Goal: Check status: Check status

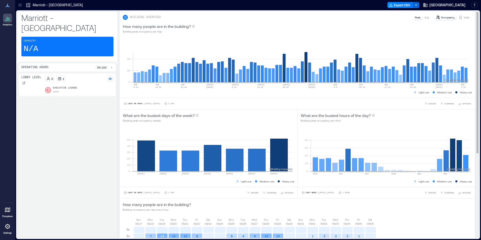
click at [464, 16] on p "Visits" at bounding box center [467, 17] width 6 height 4
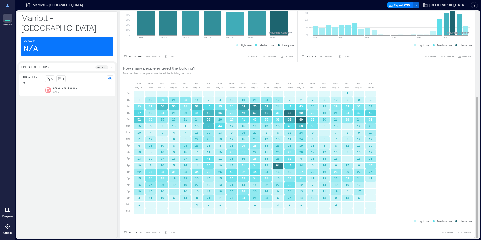
scroll to position [1, 0]
click at [142, 231] on button "Last 3 Weeks | [DATE] - [DATE]" at bounding box center [142, 231] width 38 height 5
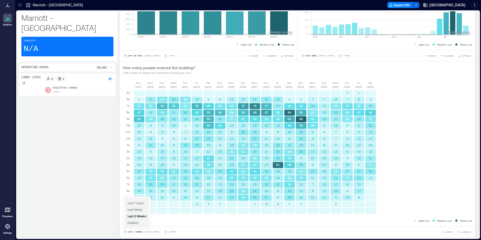
click at [138, 224] on span "Custom" at bounding box center [133, 223] width 11 height 4
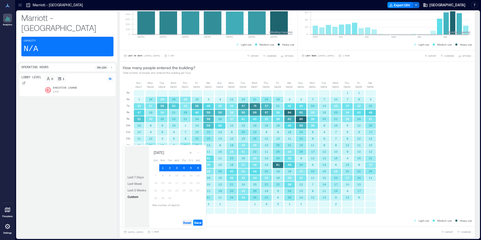
click at [184, 223] on span "Reset" at bounding box center [187, 223] width 8 height 4
click at [171, 176] on button "9" at bounding box center [169, 175] width 7 height 7
click at [165, 176] on button "8" at bounding box center [162, 175] width 7 height 7
click at [156, 177] on button "7" at bounding box center [155, 175] width 7 height 7
click at [198, 220] on button "Save" at bounding box center [197, 223] width 9 height 6
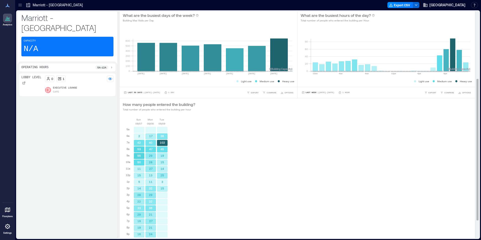
scroll to position [136, 0]
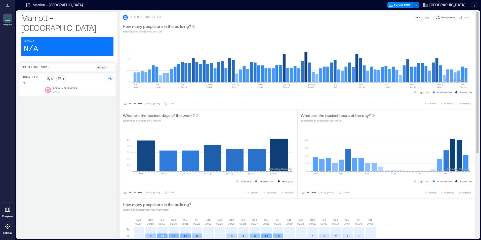
click at [465, 18] on p "Visits" at bounding box center [467, 17] width 6 height 4
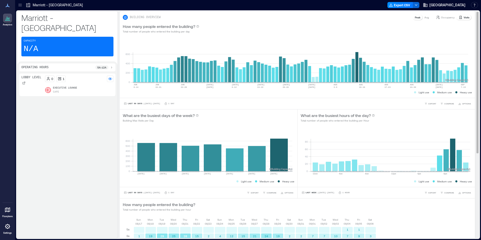
click at [464, 17] on p "Visits" at bounding box center [467, 17] width 6 height 4
click at [130, 104] on span "Last 90 Days" at bounding box center [135, 104] width 15 height 0
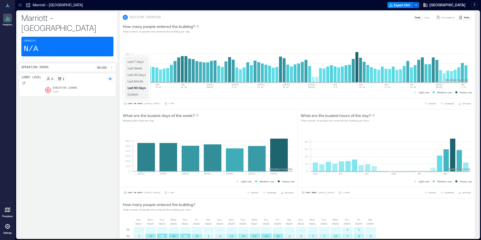
click at [135, 95] on span "Custom" at bounding box center [133, 95] width 11 height 4
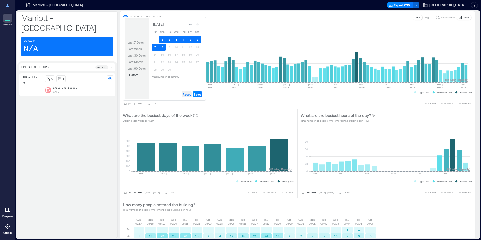
click at [184, 94] on span "Reset" at bounding box center [187, 94] width 8 height 4
click at [161, 45] on button "8" at bounding box center [162, 47] width 7 height 7
click at [157, 47] on button "7" at bounding box center [155, 47] width 7 height 7
click at [199, 94] on span "Save" at bounding box center [197, 94] width 7 height 4
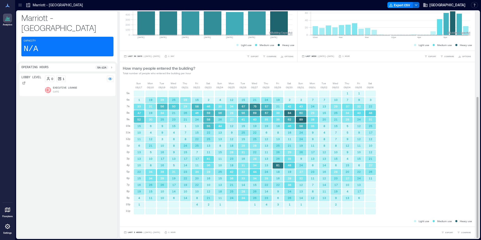
scroll to position [1, 0]
click at [138, 232] on span "Last 3 Weeks" at bounding box center [135, 232] width 15 height 0
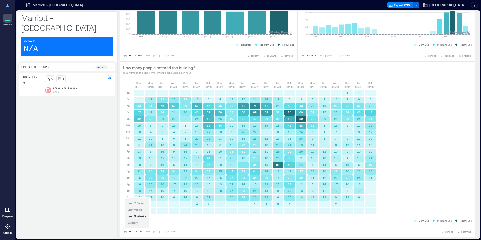
click at [138, 221] on span "Custom" at bounding box center [133, 223] width 11 height 4
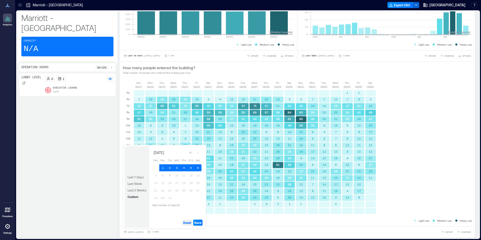
click at [187, 221] on span "Reset" at bounding box center [187, 223] width 8 height 4
click at [170, 177] on button "9" at bounding box center [169, 175] width 7 height 7
click at [164, 177] on button "8" at bounding box center [162, 175] width 7 height 7
click at [158, 177] on button "7" at bounding box center [155, 175] width 7 height 7
click at [197, 222] on span "Save" at bounding box center [197, 223] width 7 height 4
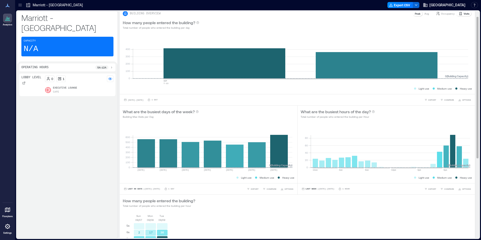
scroll to position [0, 0]
